Goal: Transaction & Acquisition: Purchase product/service

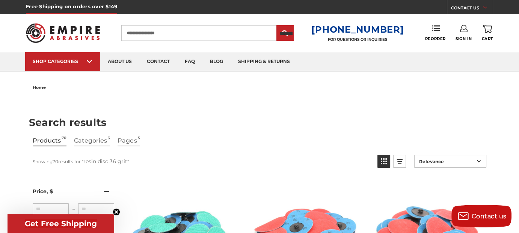
click at [174, 32] on input "**********" at bounding box center [198, 33] width 155 height 16
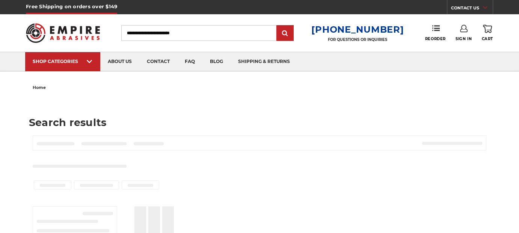
type input "**********"
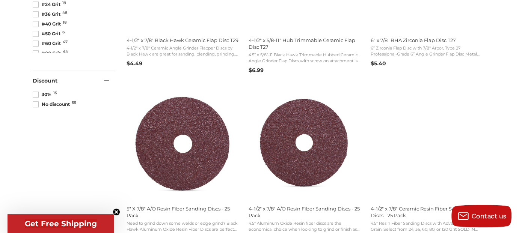
scroll to position [599, 0]
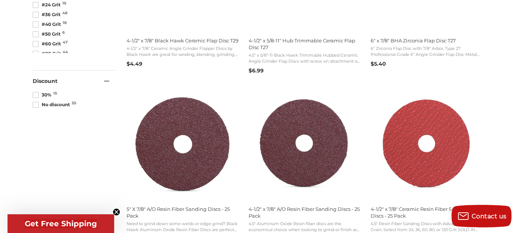
click at [35, 93] on span at bounding box center [36, 95] width 6 height 6
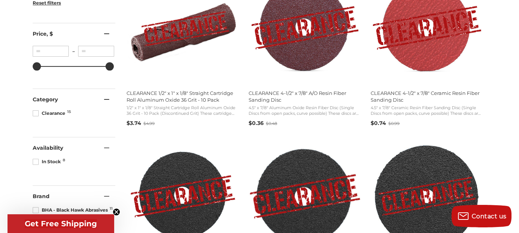
scroll to position [228, 0]
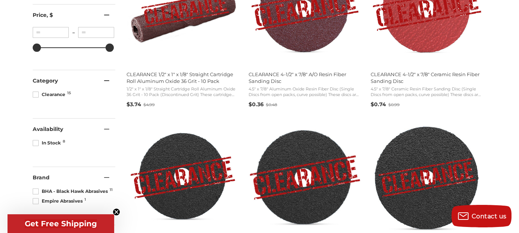
click at [65, 9] on div "Price , $" at bounding box center [74, 15] width 83 height 21
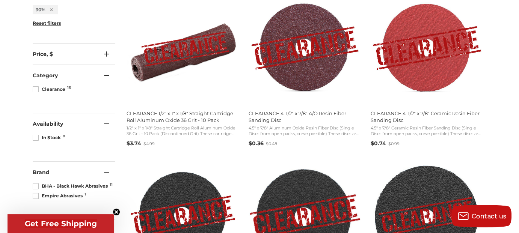
scroll to position [186, 0]
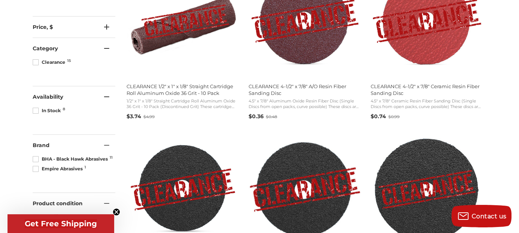
scroll to position [163, 0]
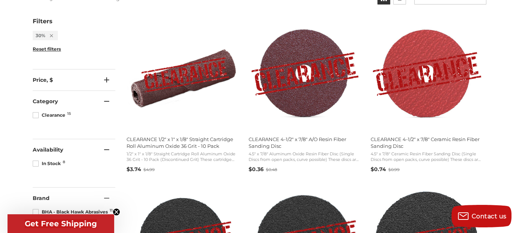
click at [103, 79] on div "Price , $" at bounding box center [74, 79] width 83 height 21
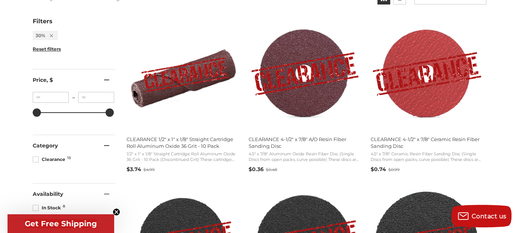
click at [103, 79] on div "Price , $" at bounding box center [74, 79] width 83 height 21
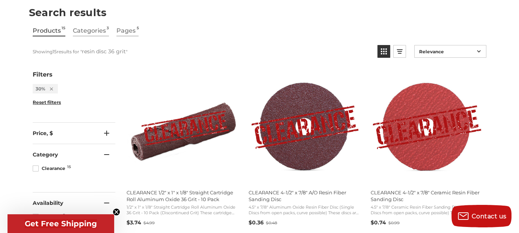
scroll to position [105, 0]
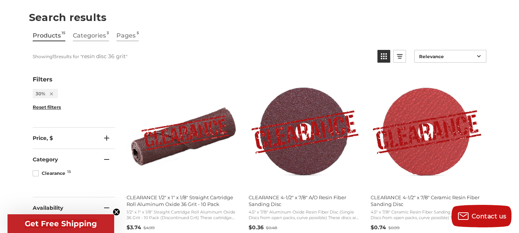
click at [52, 93] on icon "Remove filter: 30%" at bounding box center [51, 93] width 3 height 3
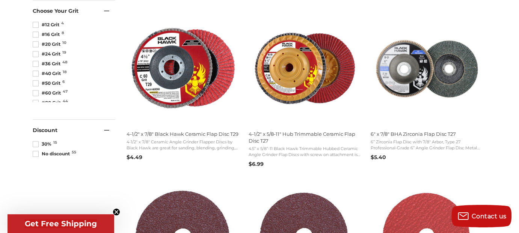
scroll to position [467, 0]
